Goal: Task Accomplishment & Management: Use online tool/utility

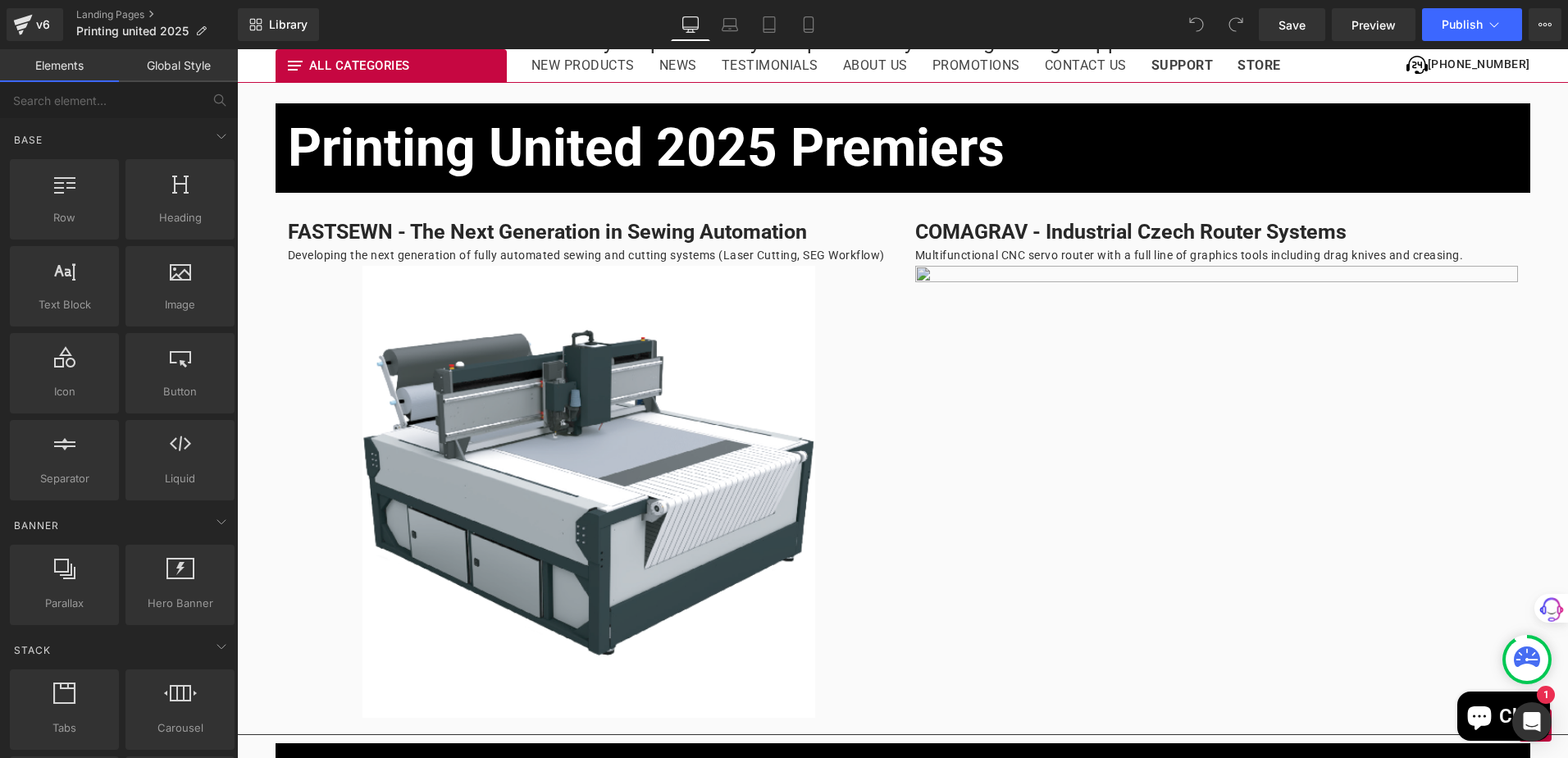
scroll to position [1231, 0]
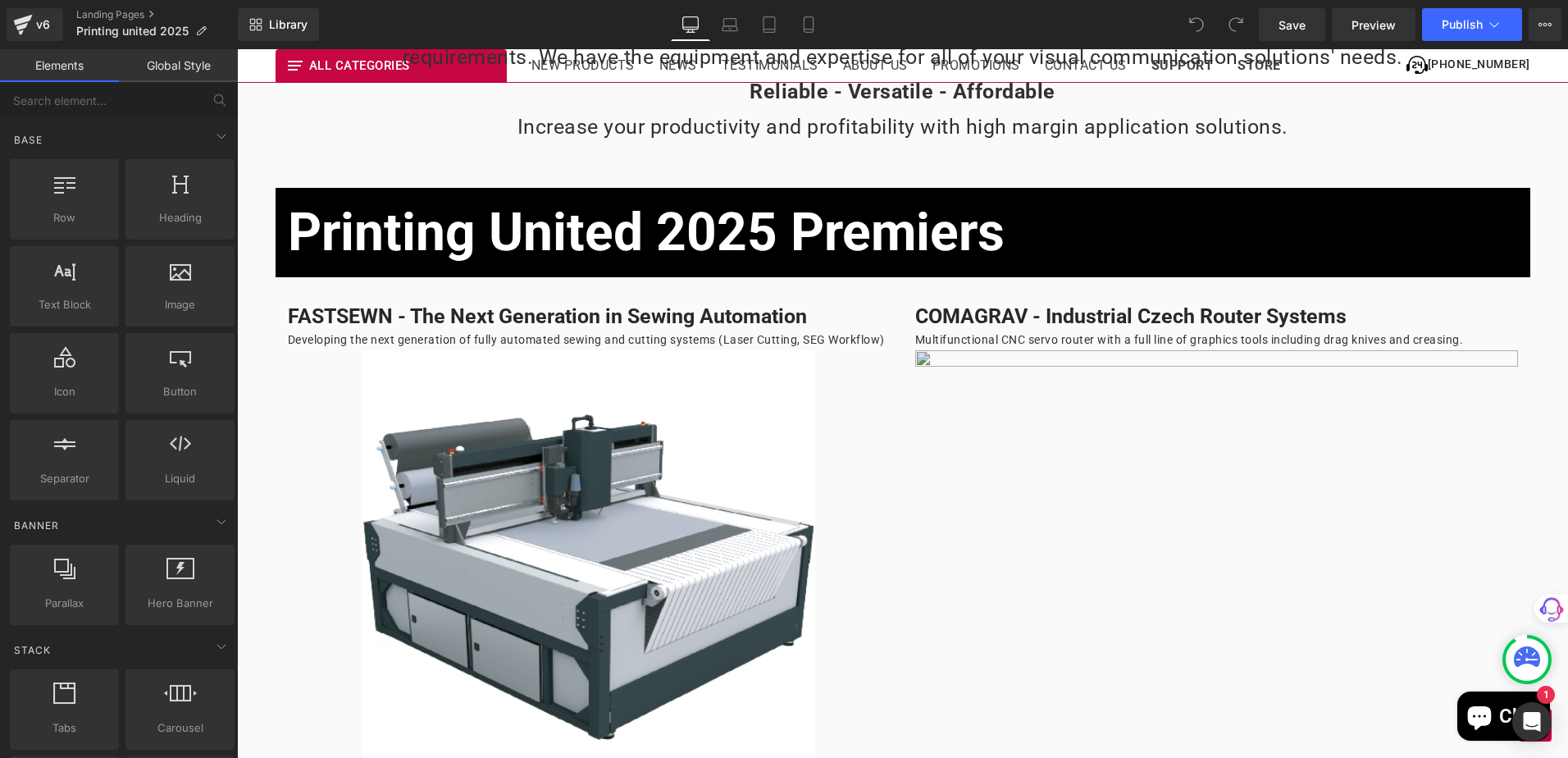
click at [1037, 364] on img at bounding box center [1216, 557] width 602 height 415
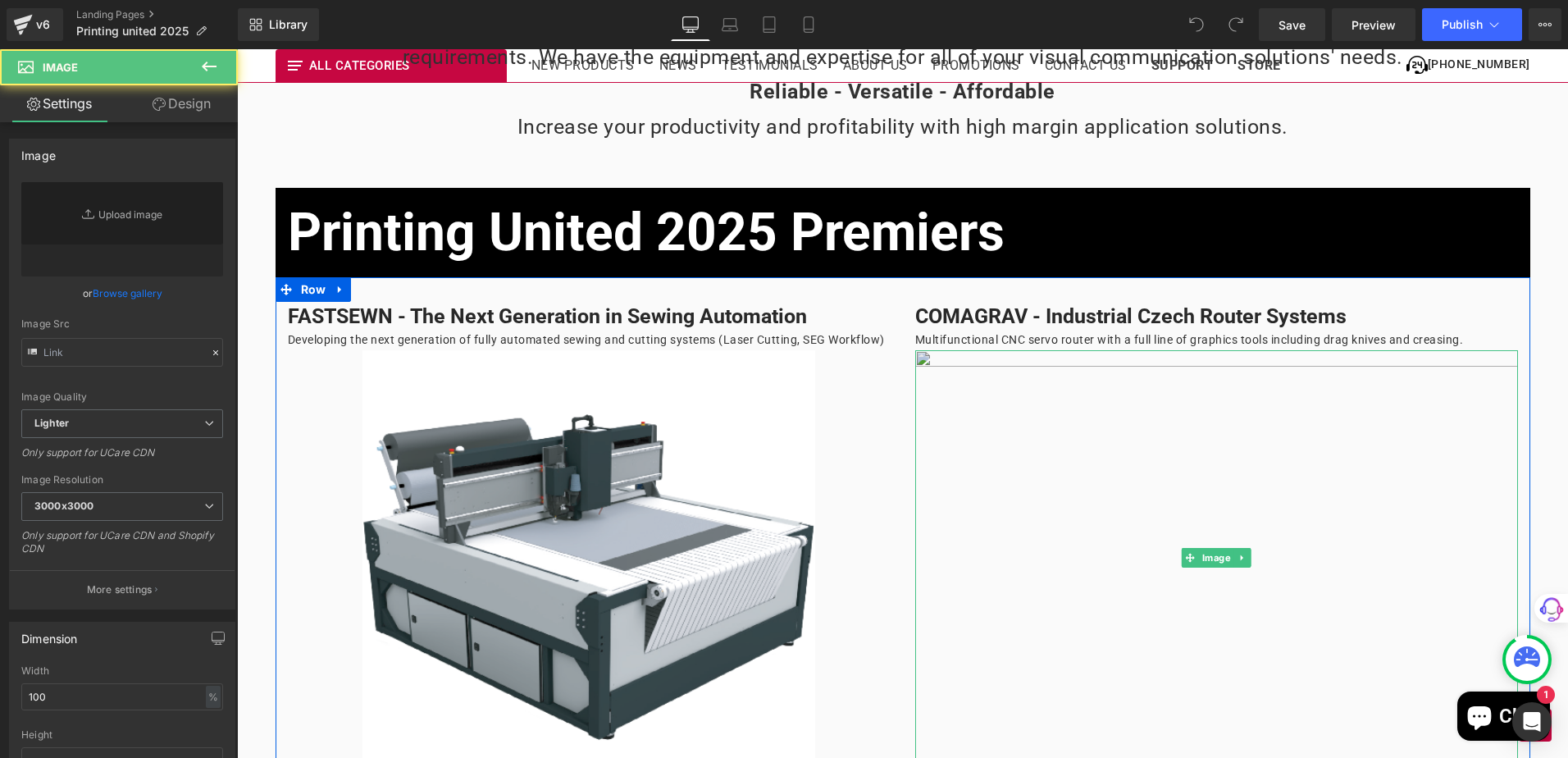
click at [1022, 428] on img at bounding box center [1216, 557] width 602 height 415
click at [1041, 372] on img at bounding box center [1216, 557] width 602 height 415
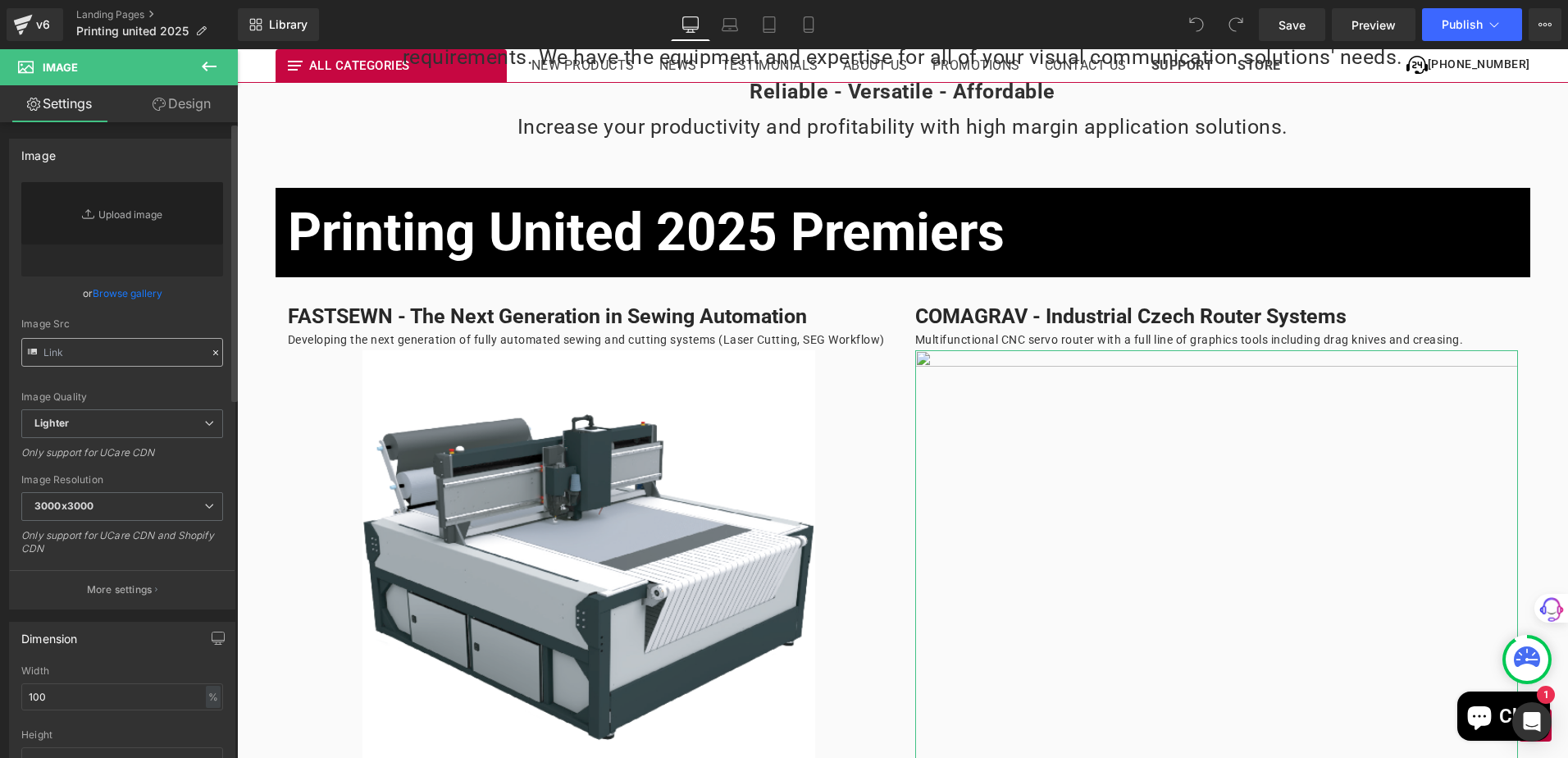
click at [111, 344] on input "text" at bounding box center [122, 352] width 201 height 29
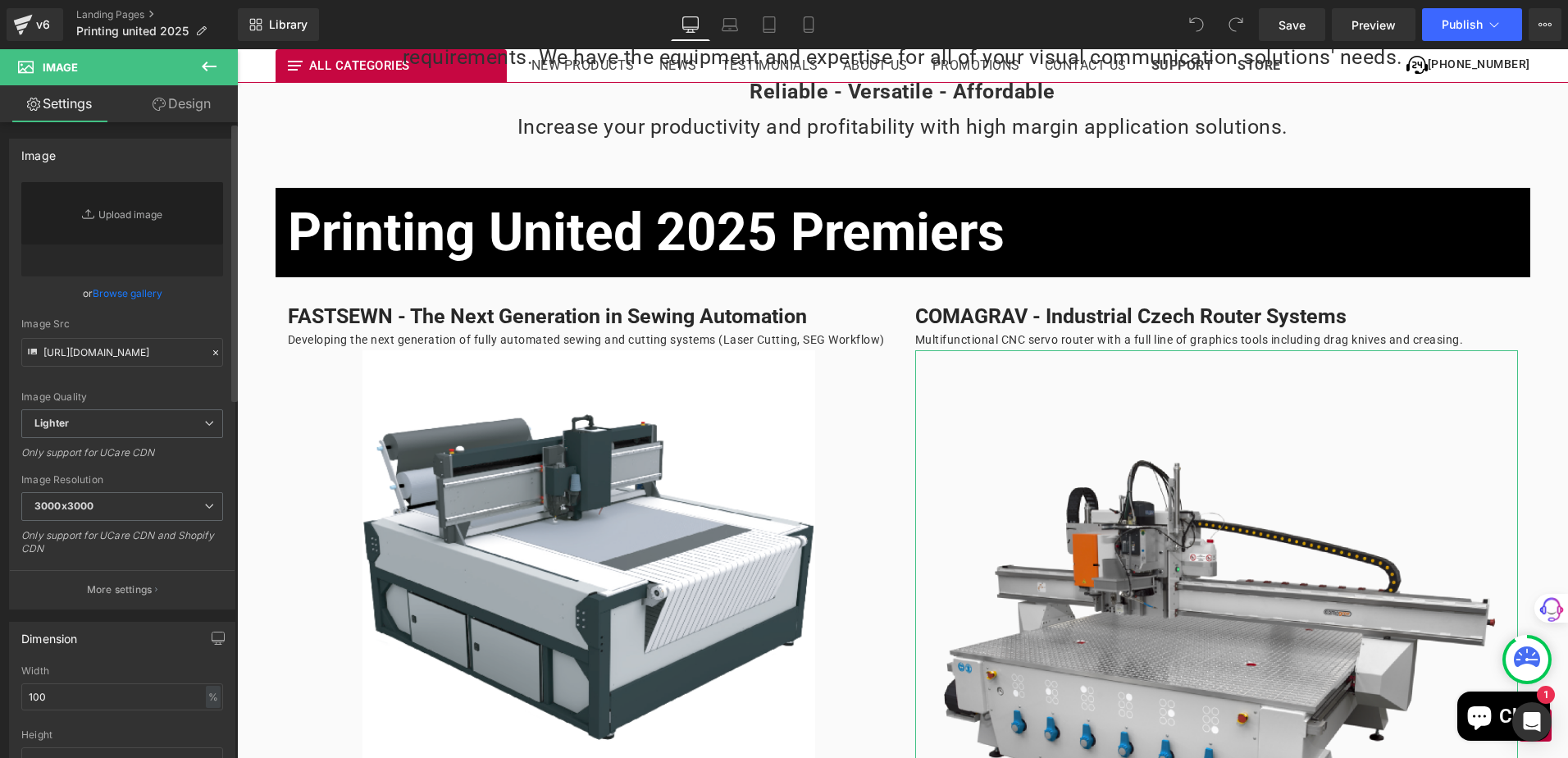
type input "https://cdn.shopify.com/s/files/1/0696/7158/4064/files/Comagrav_Industrial_CNC_…"
click at [127, 386] on div "Image Quality Lighter Lightest Lighter Lighter Lightest Only support for UCare …" at bounding box center [122, 296] width 201 height 227
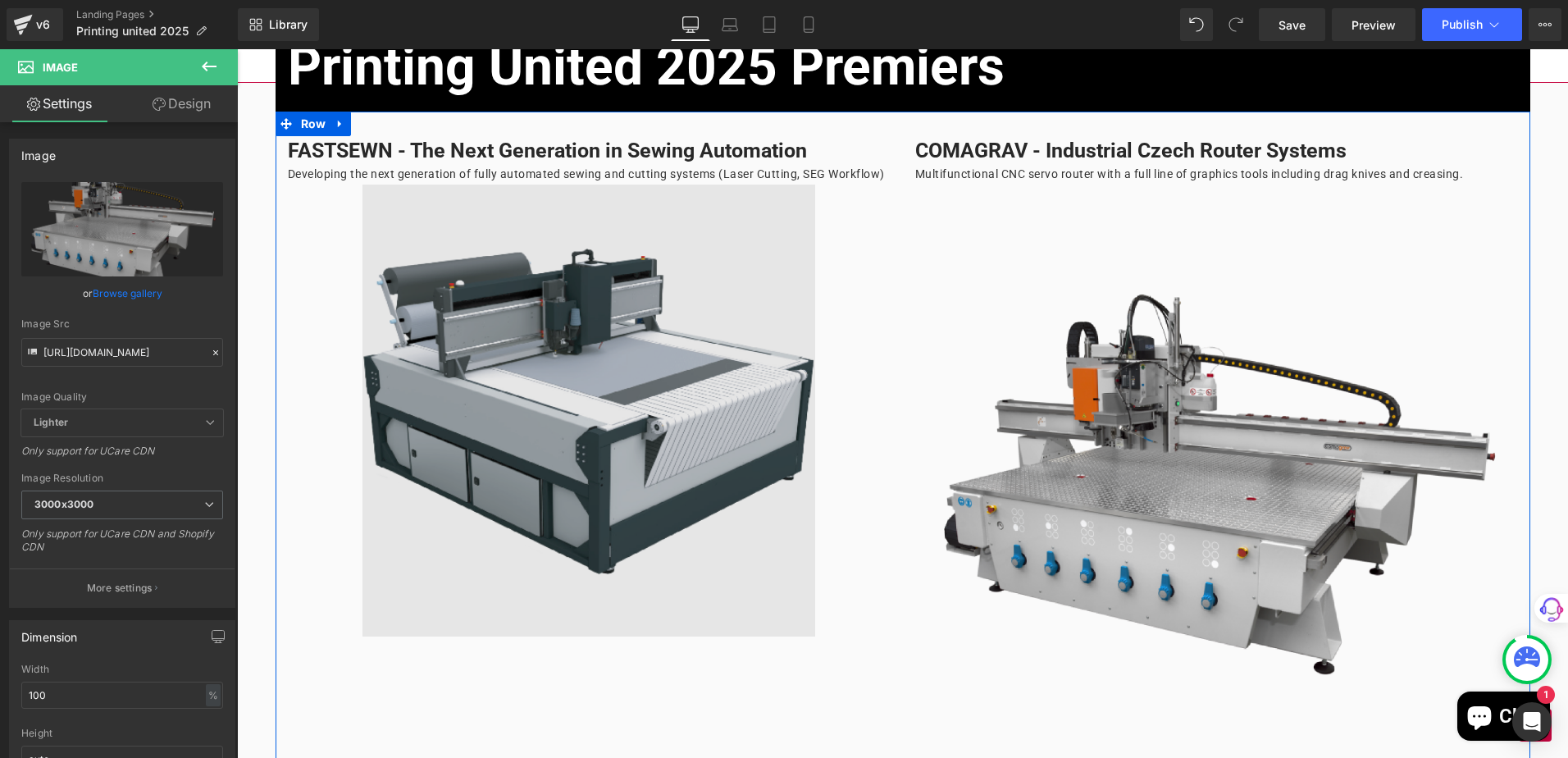
scroll to position [1394, 0]
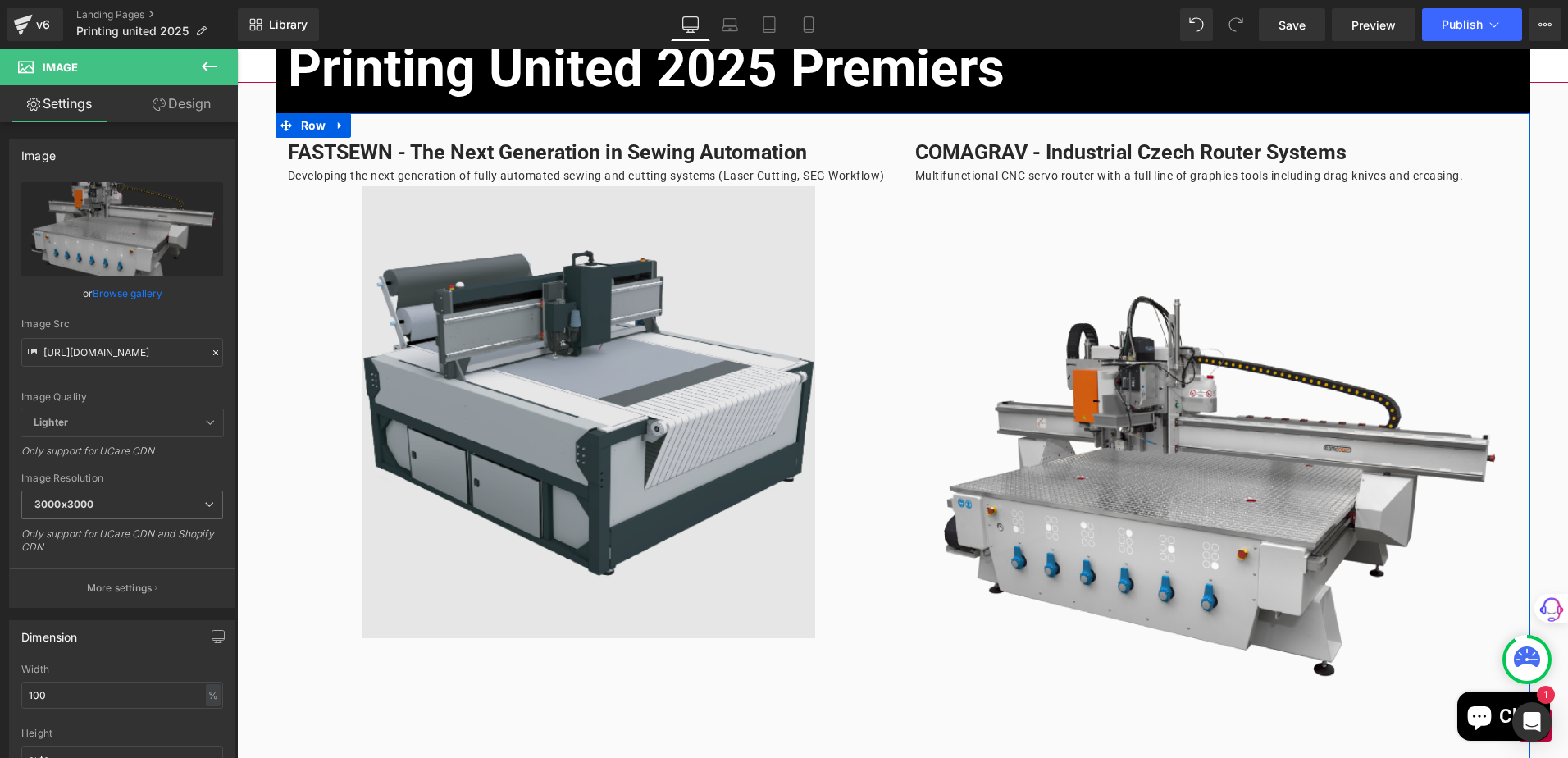
click at [758, 335] on img at bounding box center [588, 412] width 452 height 452
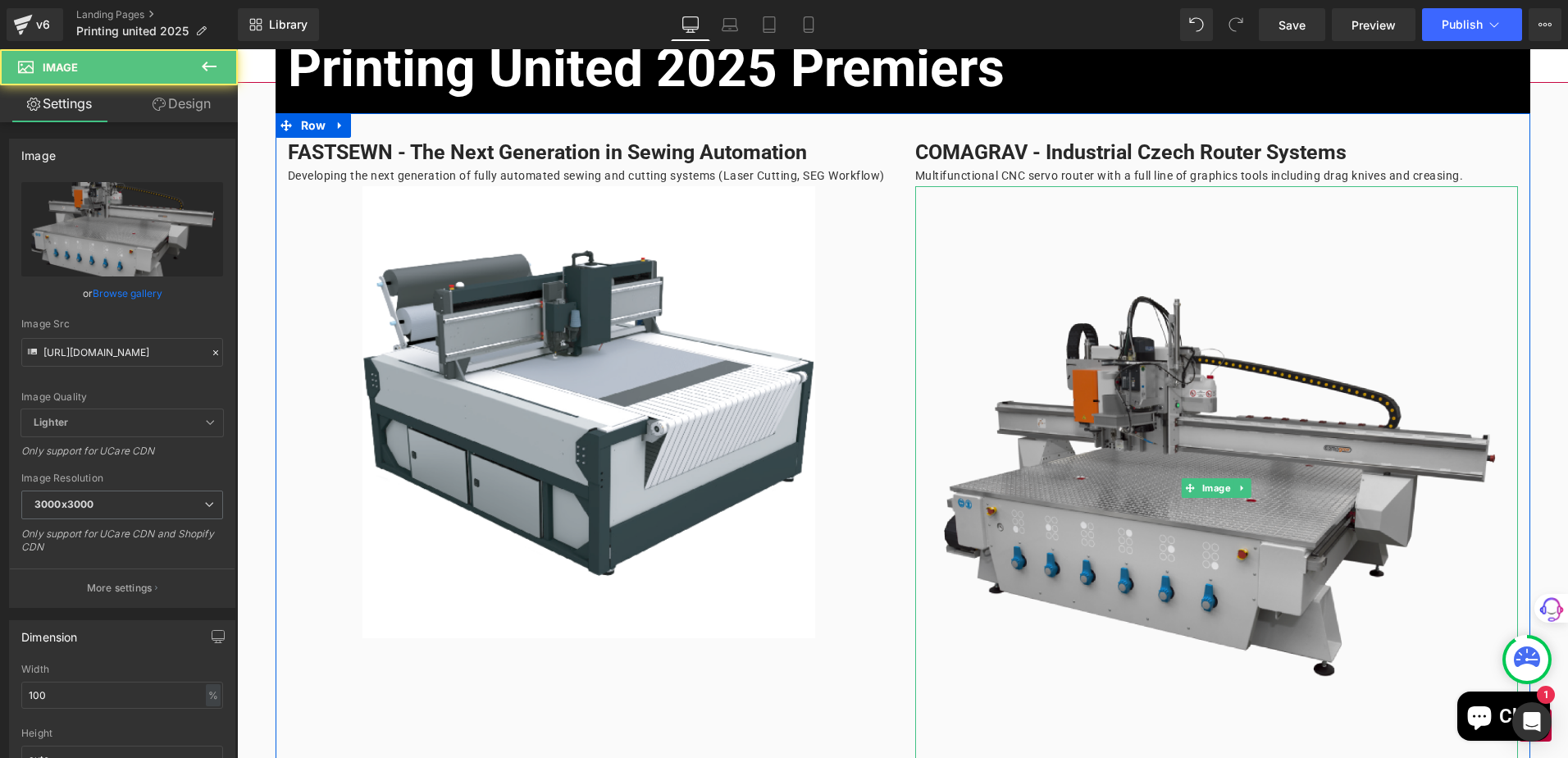
click at [1114, 389] on img at bounding box center [1216, 487] width 602 height 603
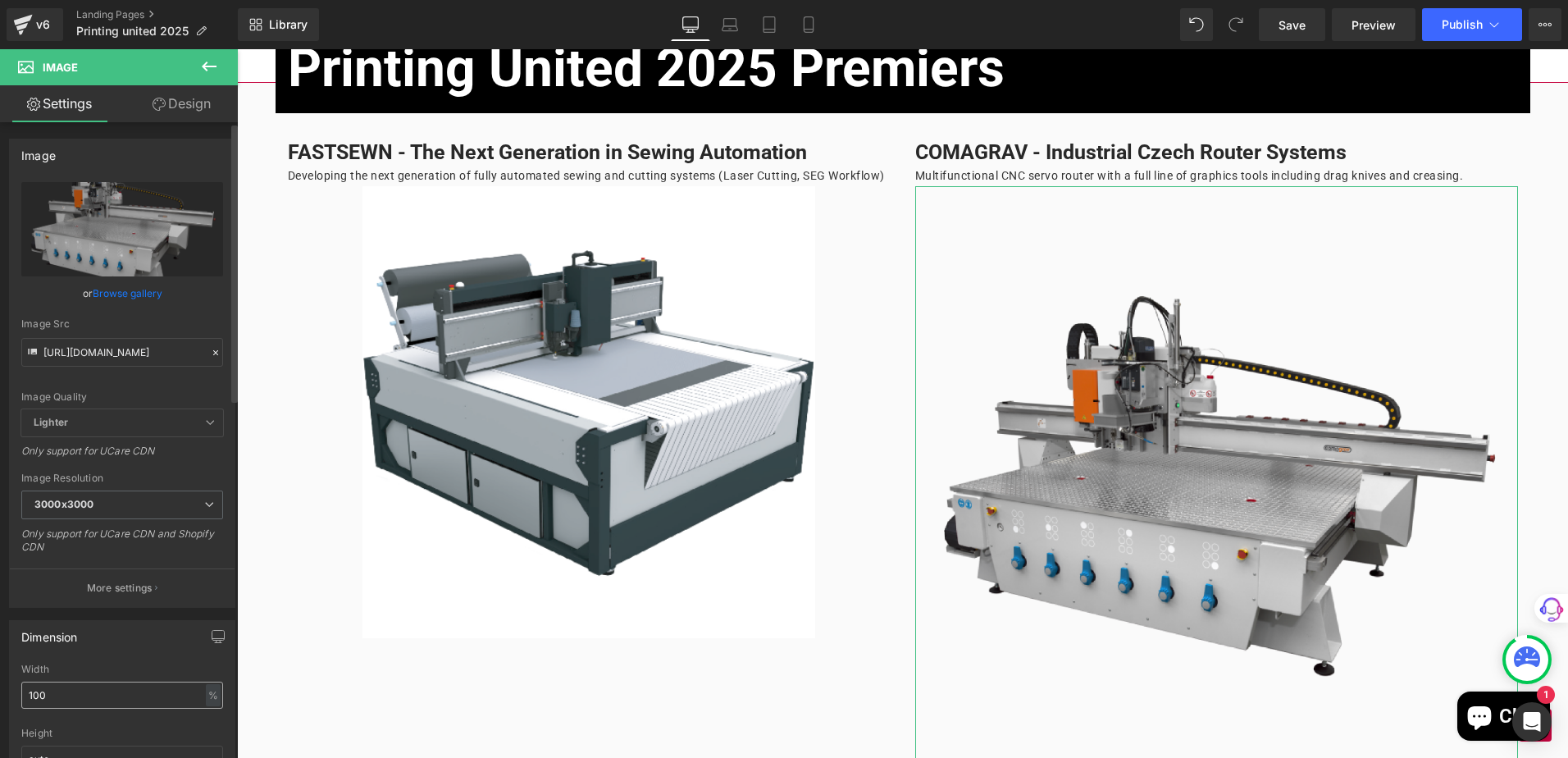
click at [73, 686] on input "100" at bounding box center [122, 695] width 201 height 27
click at [76, 684] on input "100" at bounding box center [122, 695] width 201 height 27
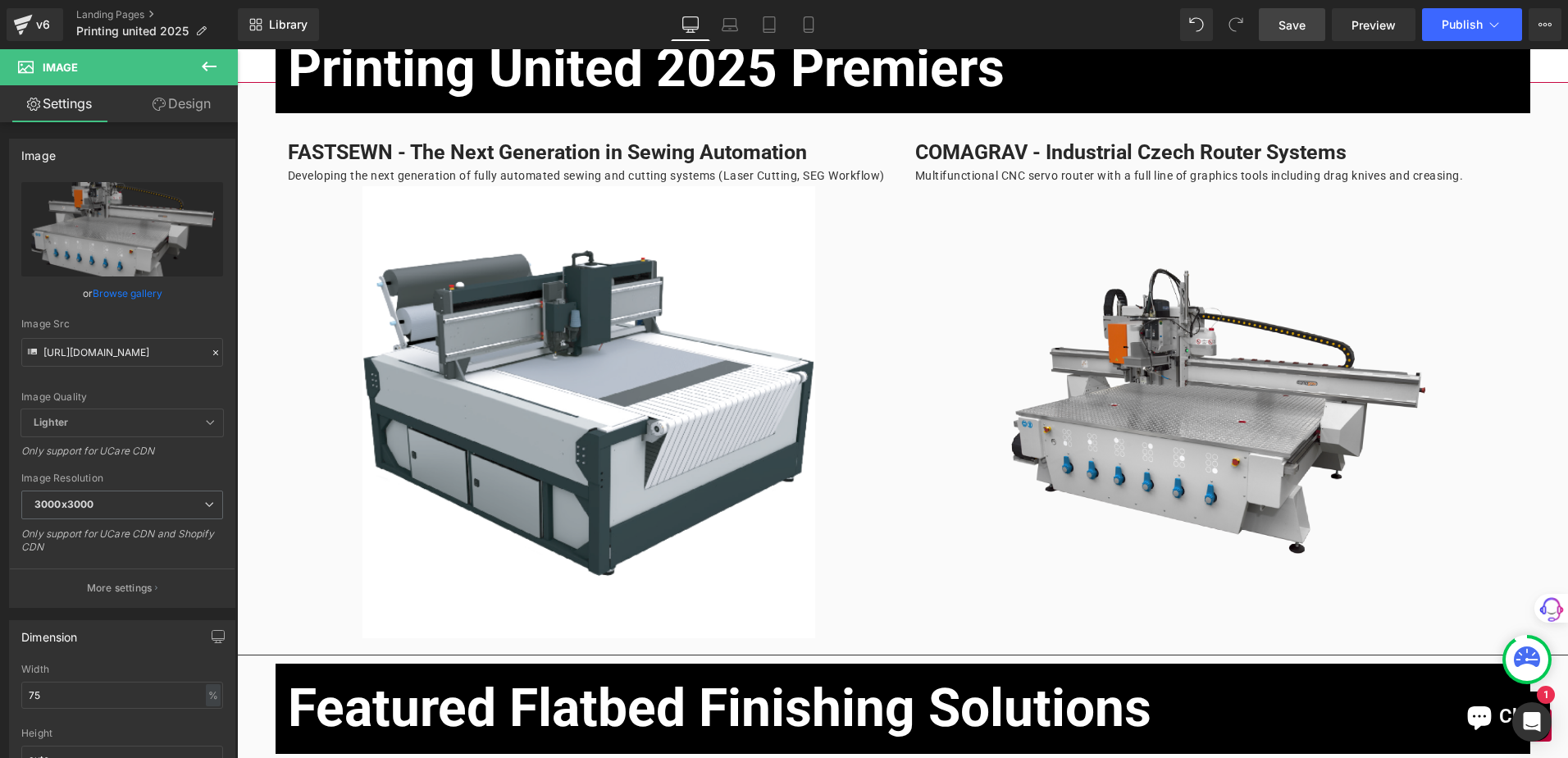
type input "75"
click at [1300, 25] on span "Save" at bounding box center [1292, 25] width 27 height 17
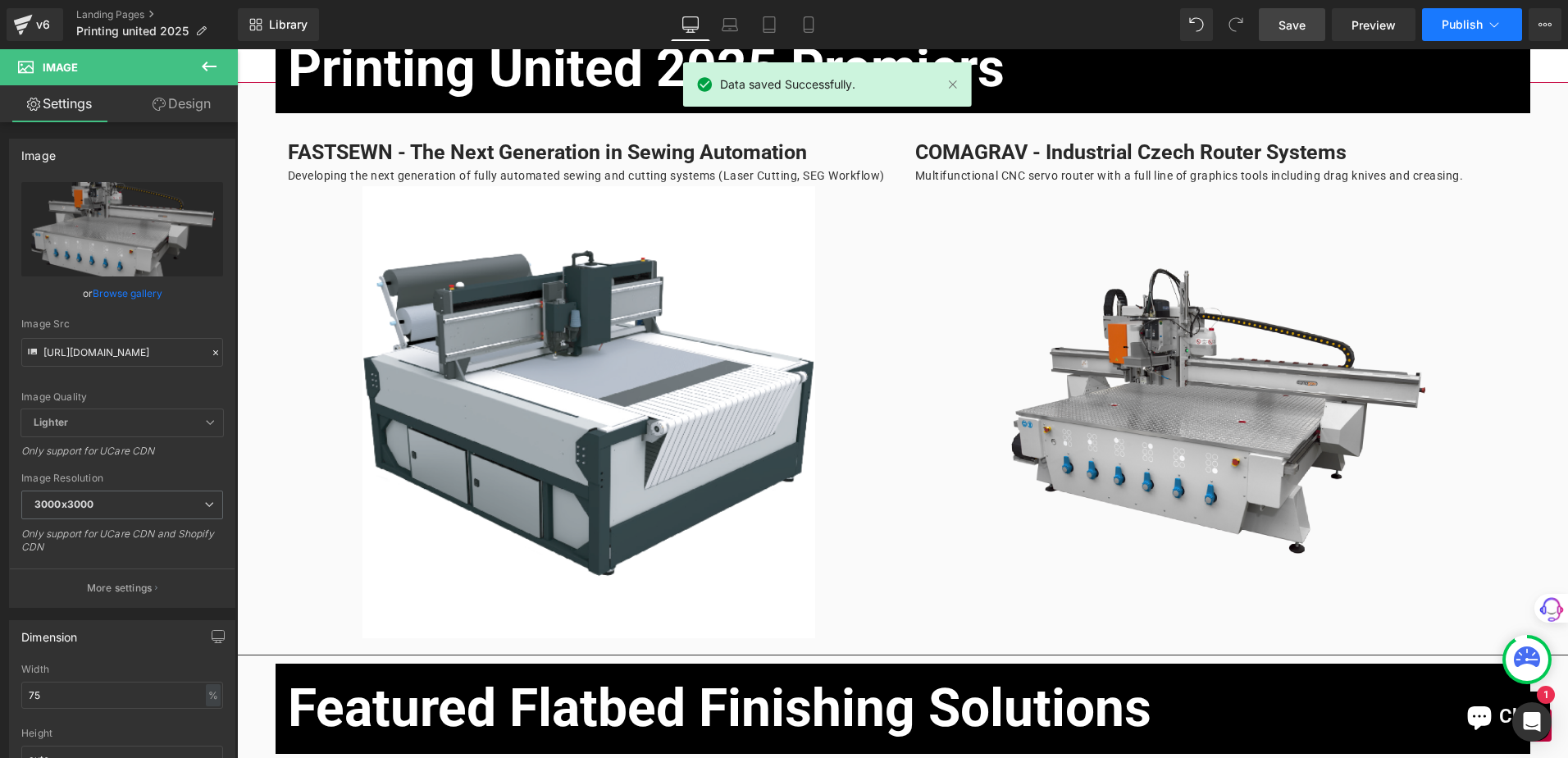
click at [1454, 18] on span "Publish" at bounding box center [1462, 25] width 41 height 13
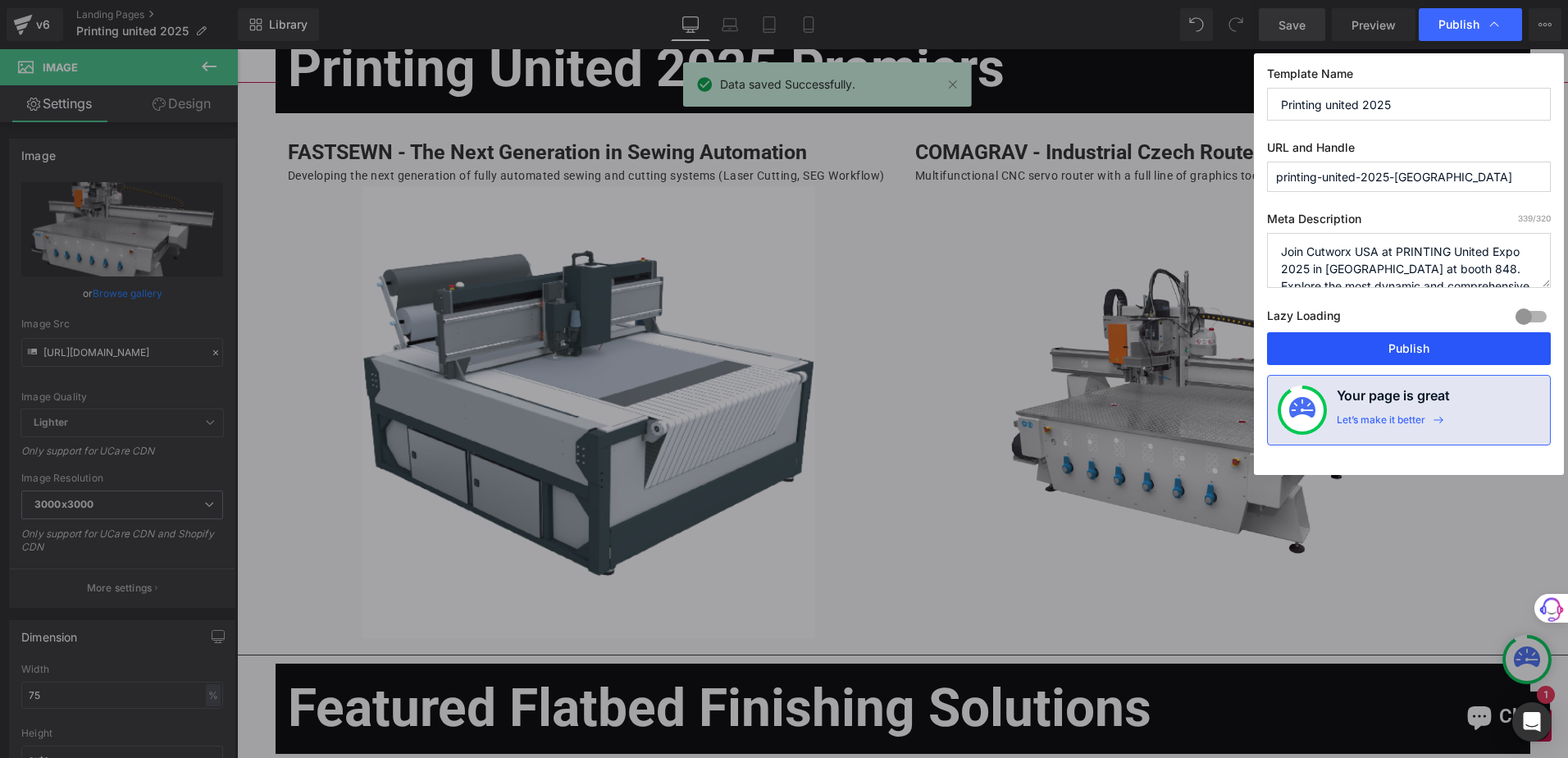
click at [1400, 354] on button "Publish" at bounding box center [1409, 349] width 284 height 33
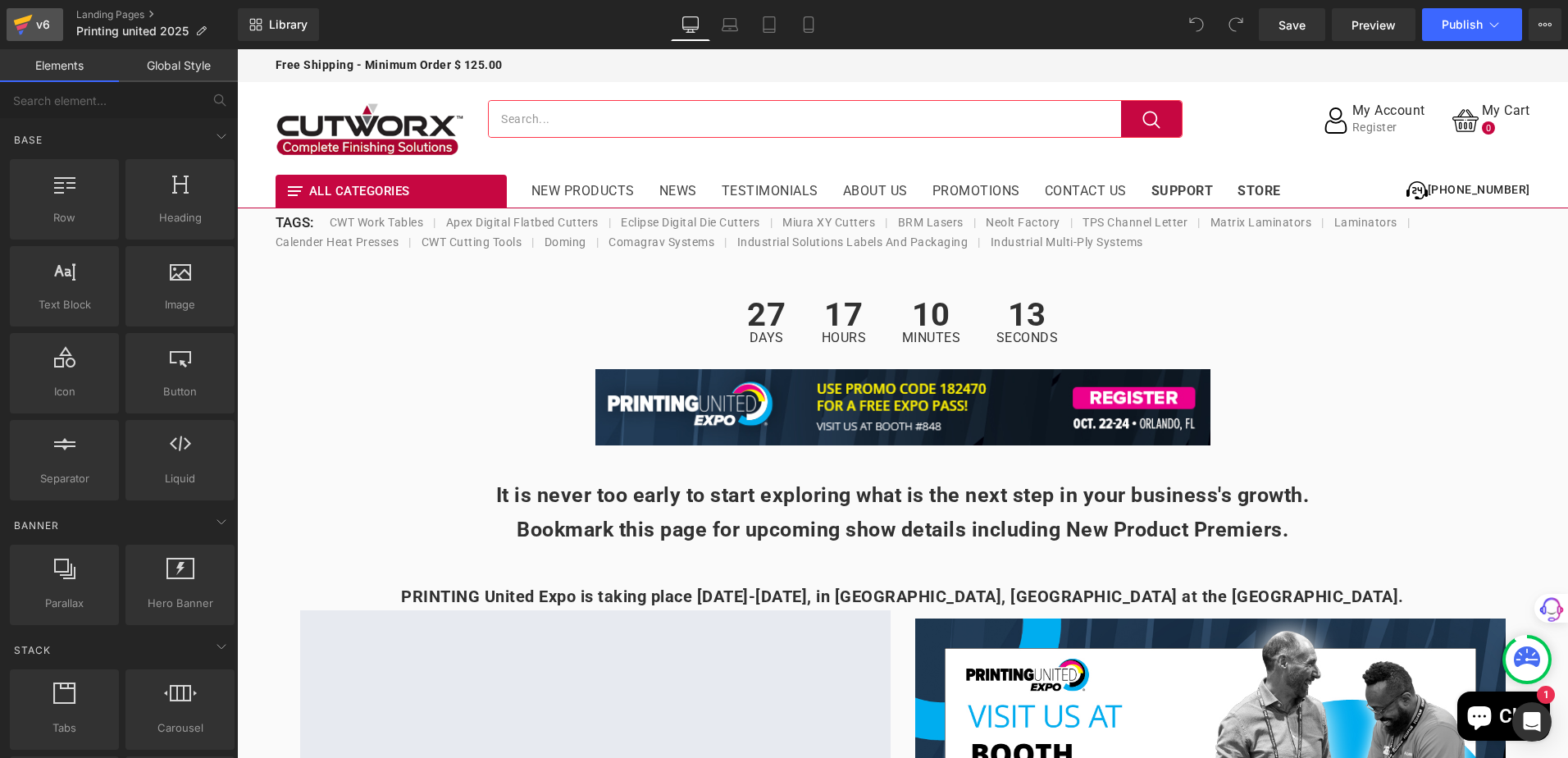
click at [41, 14] on div "v6" at bounding box center [43, 25] width 21 height 21
